Goal: Information Seeking & Learning: Learn about a topic

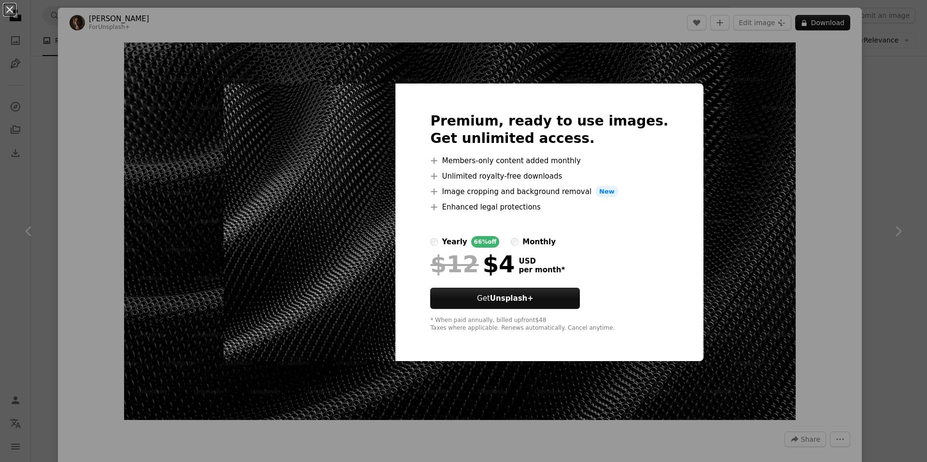
scroll to position [483, 0]
click at [746, 135] on div "An X shape Premium, ready to use images. Get unlimited access. A plus sign Memb…" at bounding box center [463, 231] width 927 height 462
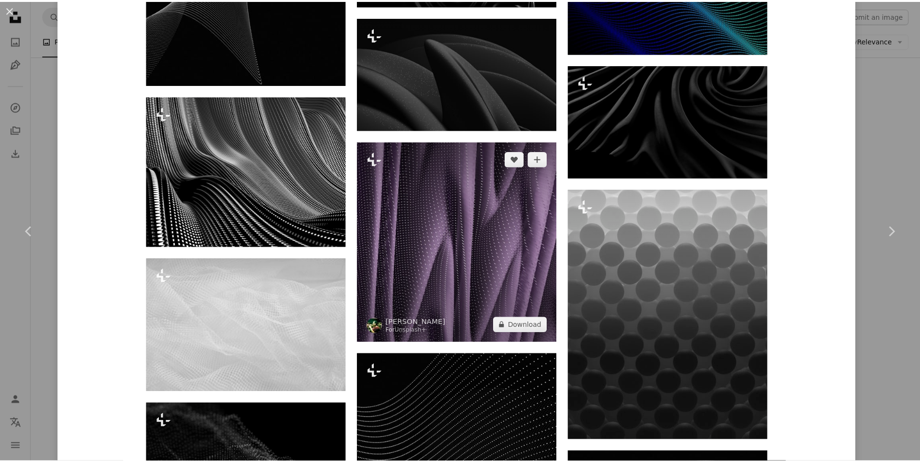
scroll to position [1928, 0]
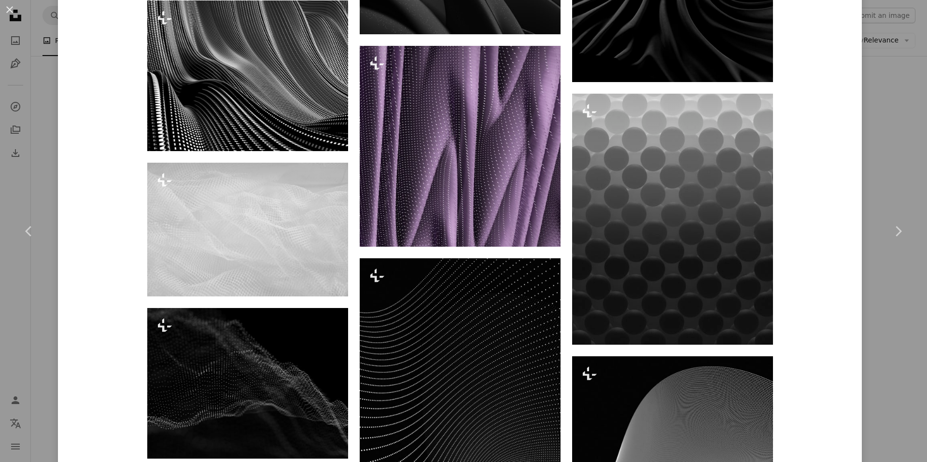
click at [10, 12] on button "An X shape" at bounding box center [10, 10] width 12 height 12
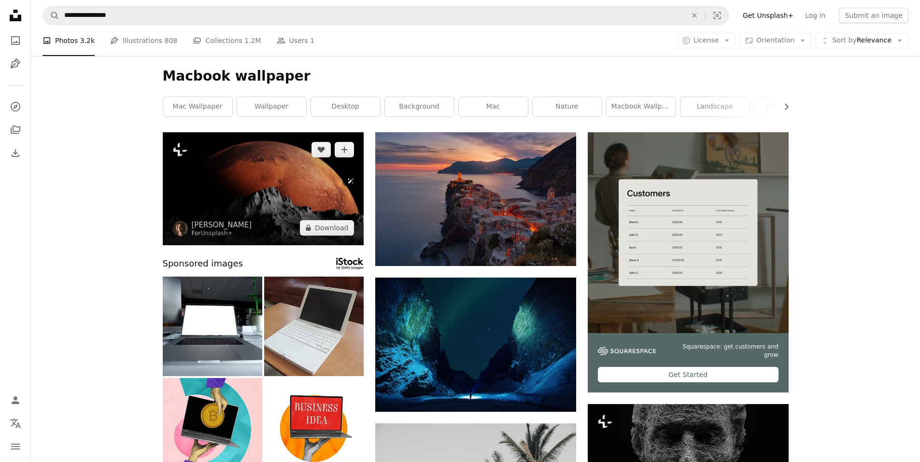
click at [289, 202] on img at bounding box center [263, 188] width 201 height 113
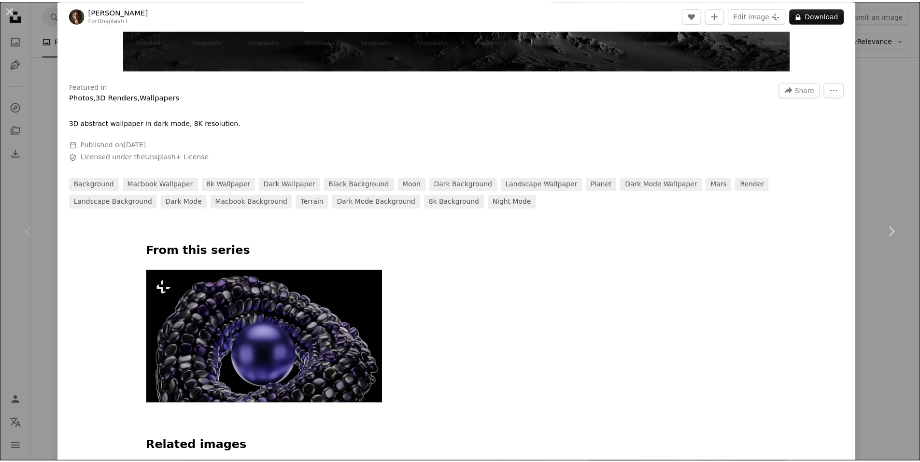
scroll to position [483, 0]
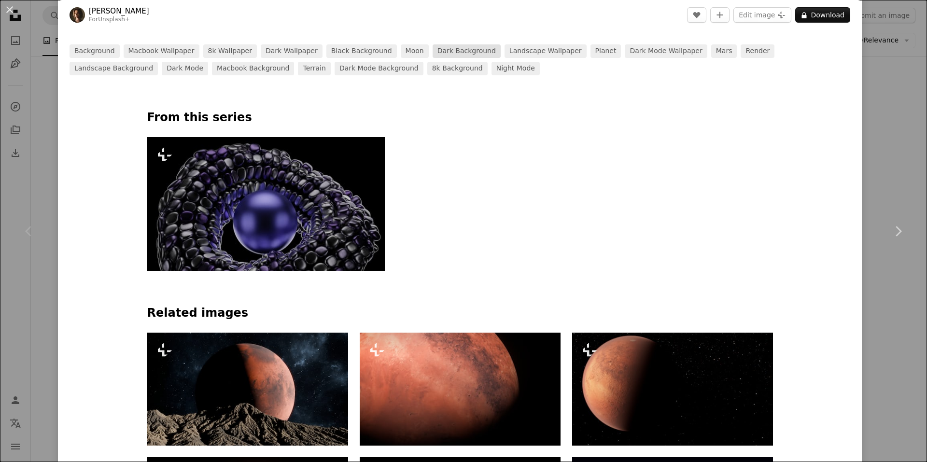
click at [440, 56] on link "dark background" at bounding box center [467, 51] width 68 height 14
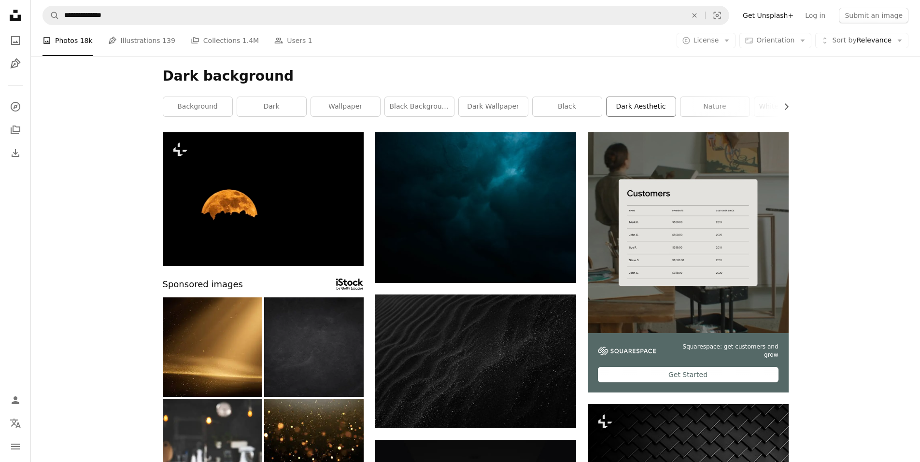
click at [630, 103] on link "dark aesthetic" at bounding box center [640, 106] width 69 height 19
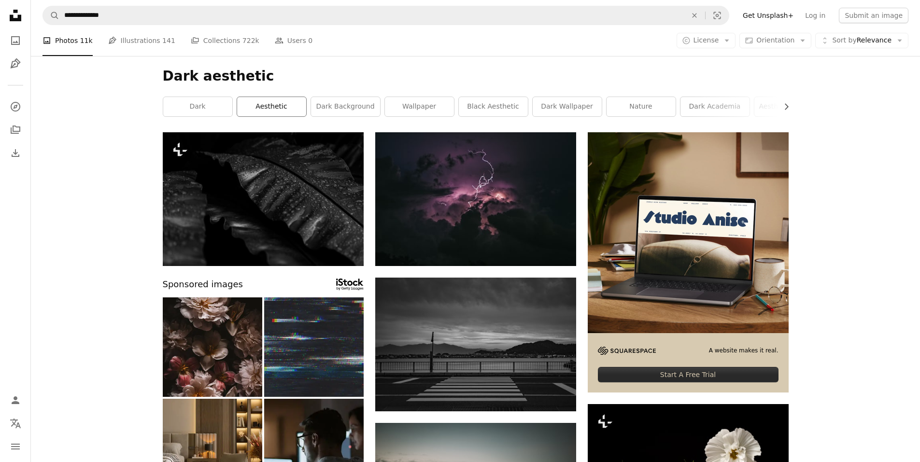
click at [287, 113] on link "aesthetic" at bounding box center [271, 106] width 69 height 19
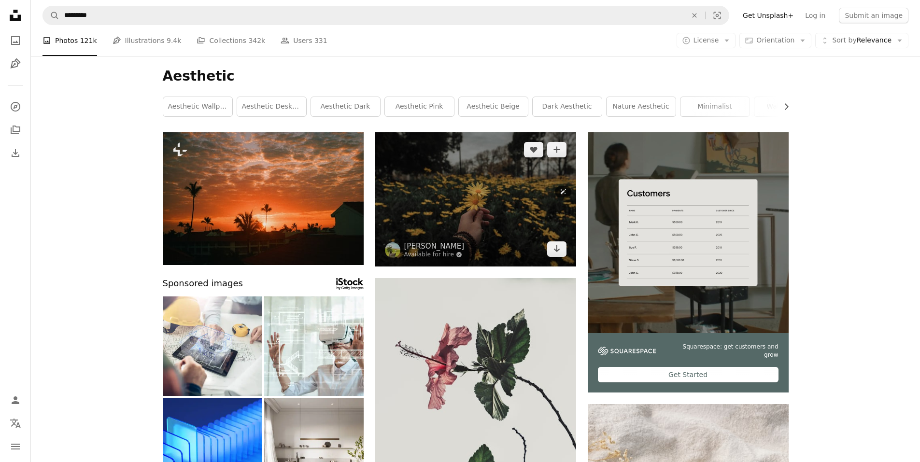
drag, startPoint x: 491, startPoint y: 150, endPoint x: 494, endPoint y: 156, distance: 6.9
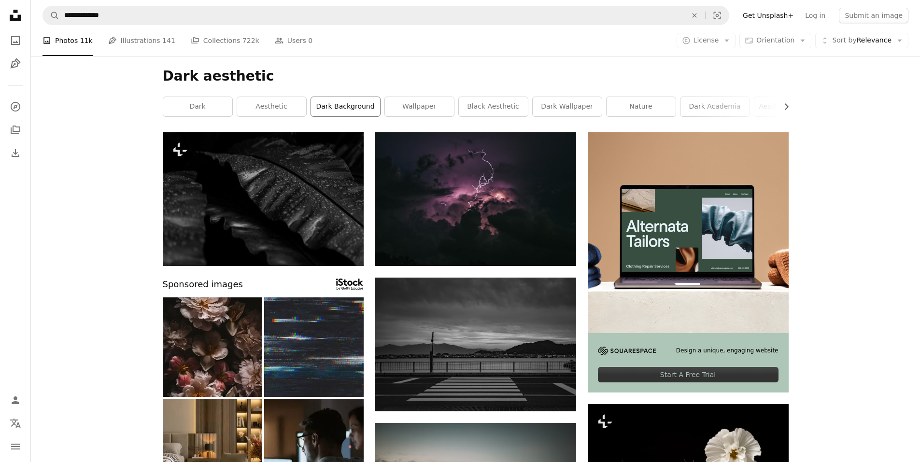
drag, startPoint x: 340, startPoint y: 109, endPoint x: 346, endPoint y: 107, distance: 6.1
click at [340, 109] on link "dark background" at bounding box center [345, 106] width 69 height 19
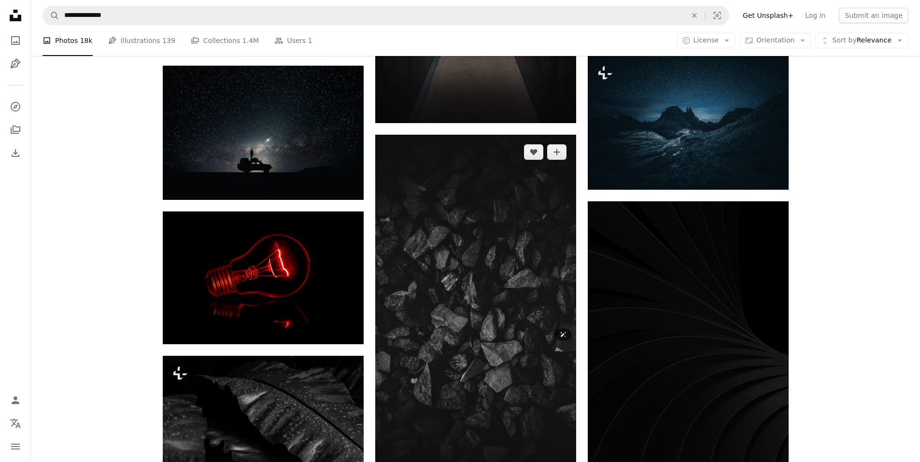
scroll to position [628, 0]
